Goal: Find specific page/section: Find specific page/section

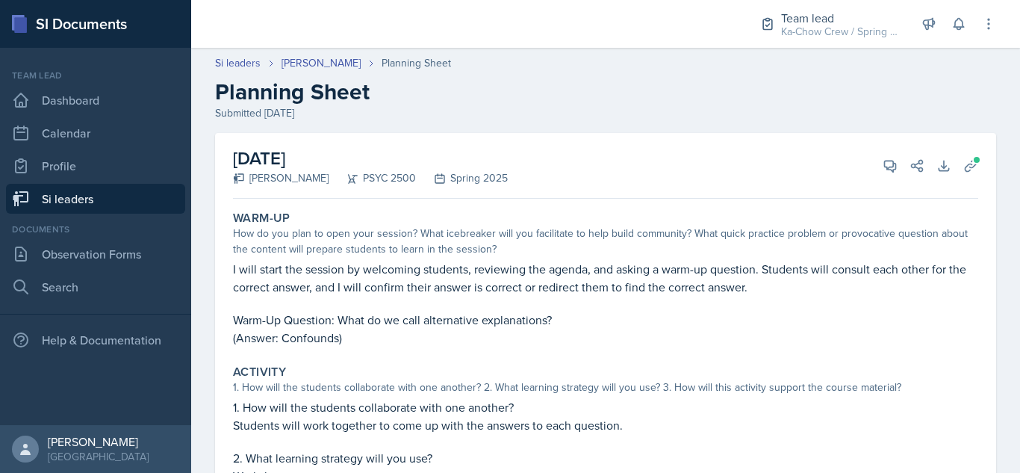
click at [82, 196] on link "Si leaders" at bounding box center [95, 199] width 179 height 30
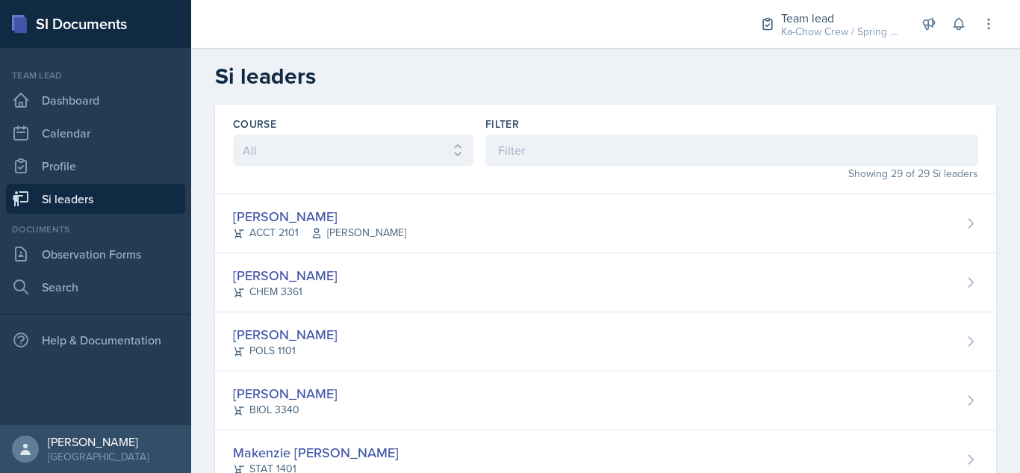
click at [812, 17] on div "Team lead" at bounding box center [840, 18] width 119 height 18
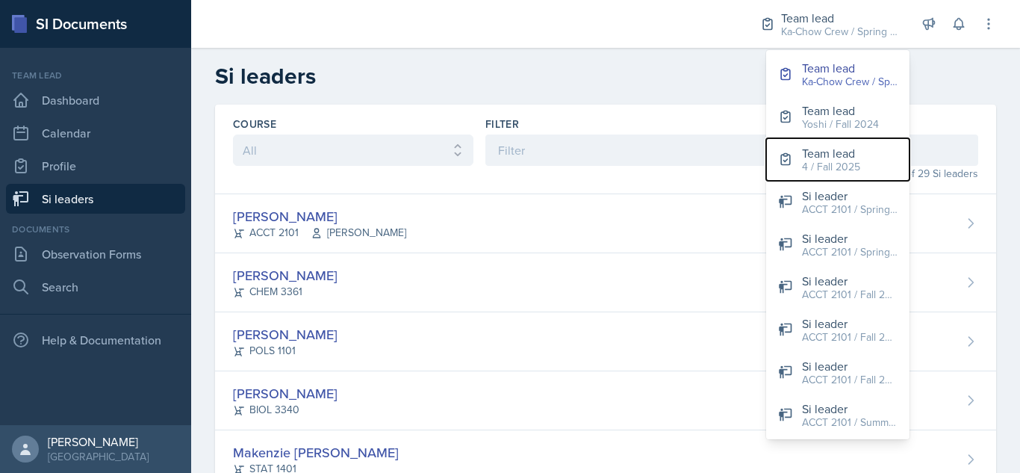
click at [828, 162] on div "4 / Fall 2025" at bounding box center [831, 167] width 58 height 16
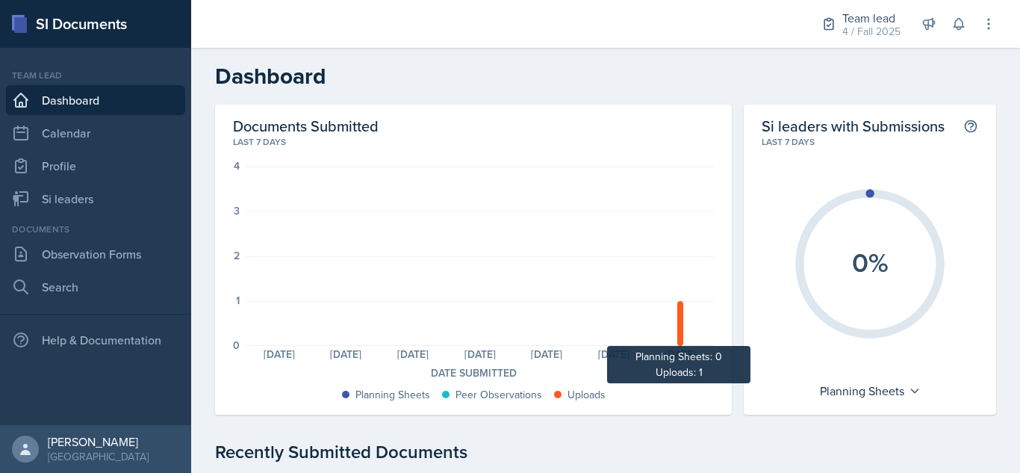
click at [677, 329] on div at bounding box center [680, 323] width 6 height 45
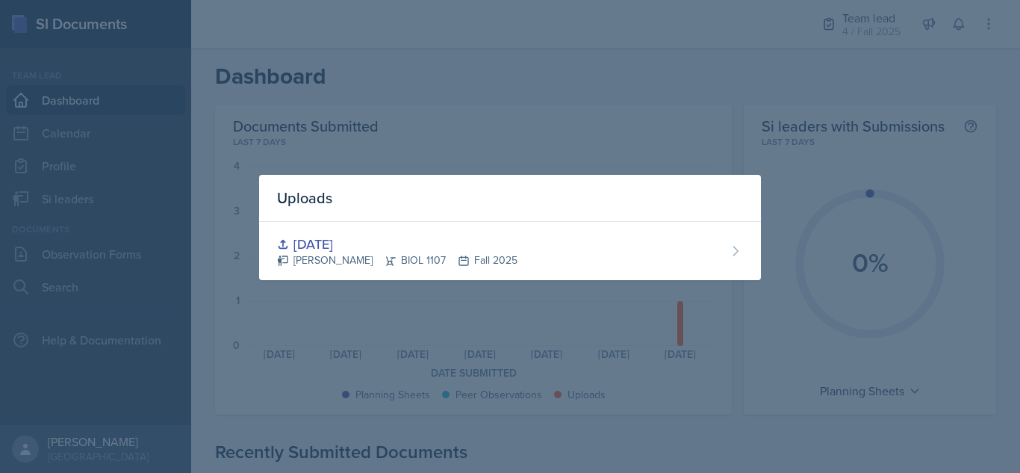
click at [334, 244] on div "[DATE]" at bounding box center [397, 244] width 240 height 20
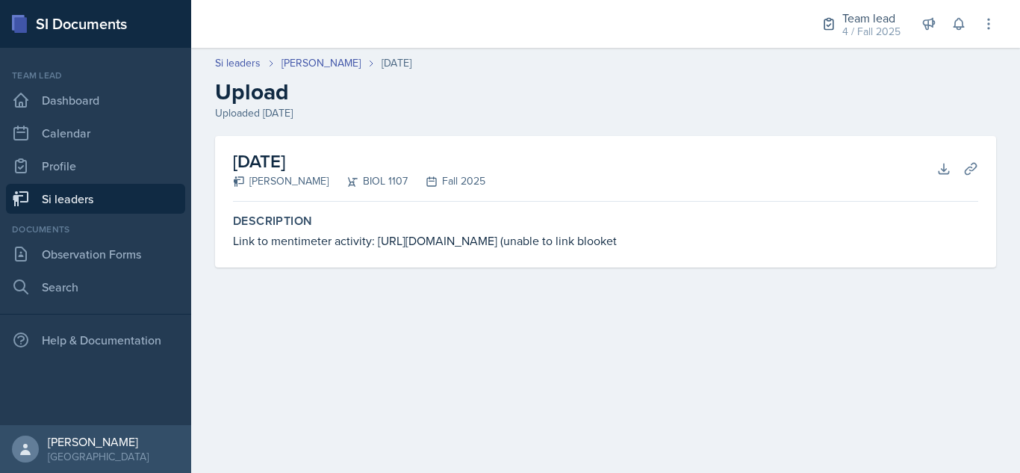
click at [170, 199] on link "Si leaders" at bounding box center [95, 199] width 179 height 30
